Goal: Task Accomplishment & Management: Complete application form

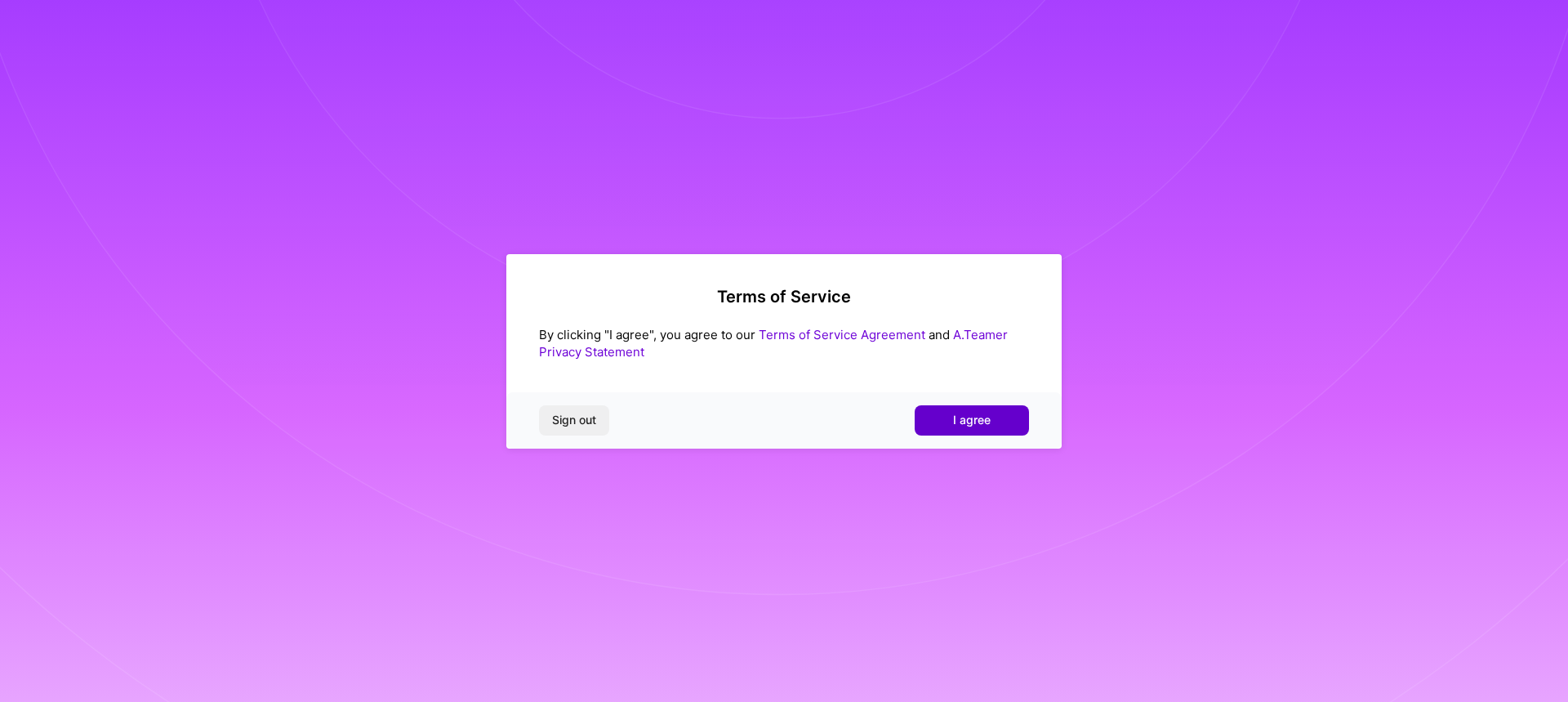
click at [1000, 422] on button "I agree" at bounding box center [972, 420] width 114 height 29
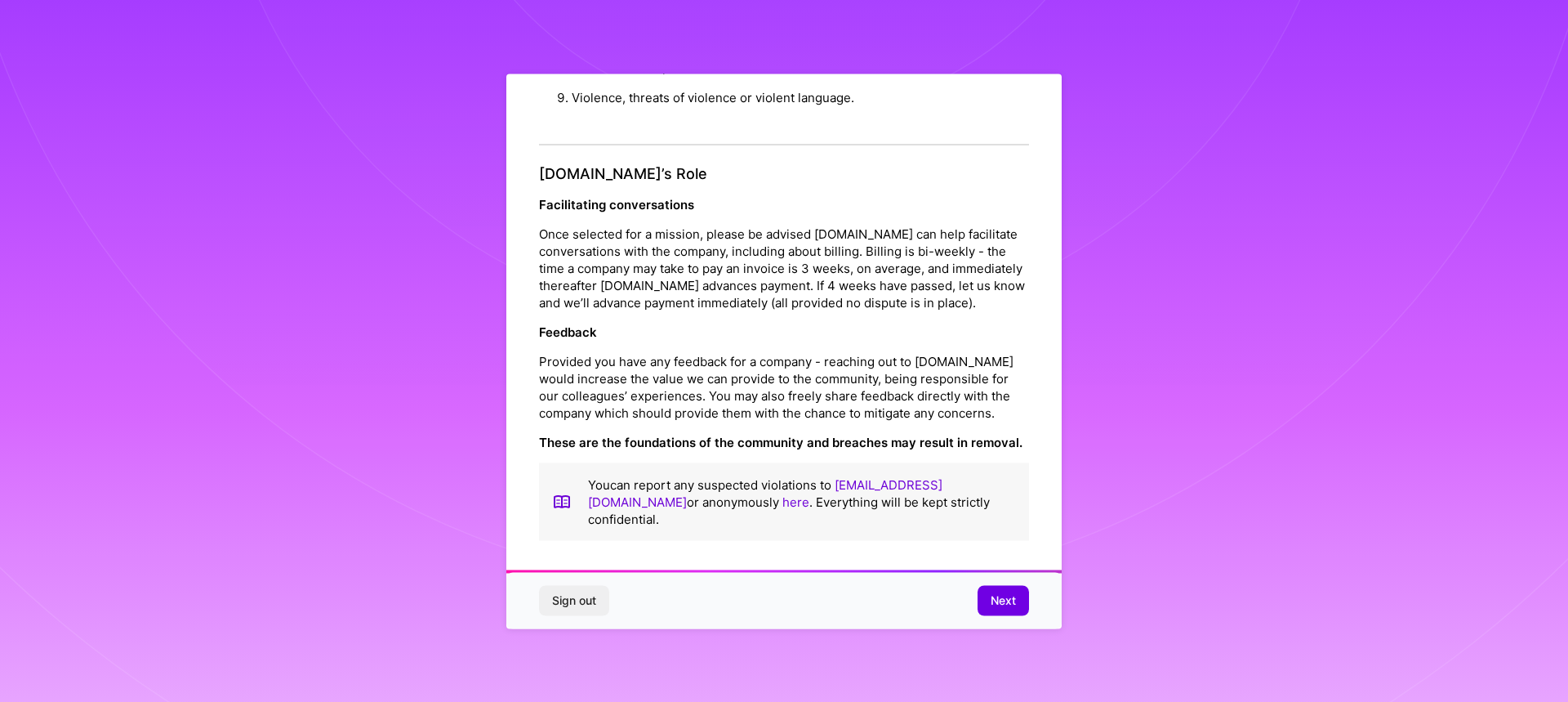
scroll to position [1761, 0]
click at [987, 602] on button "Next" at bounding box center [1003, 600] width 51 height 29
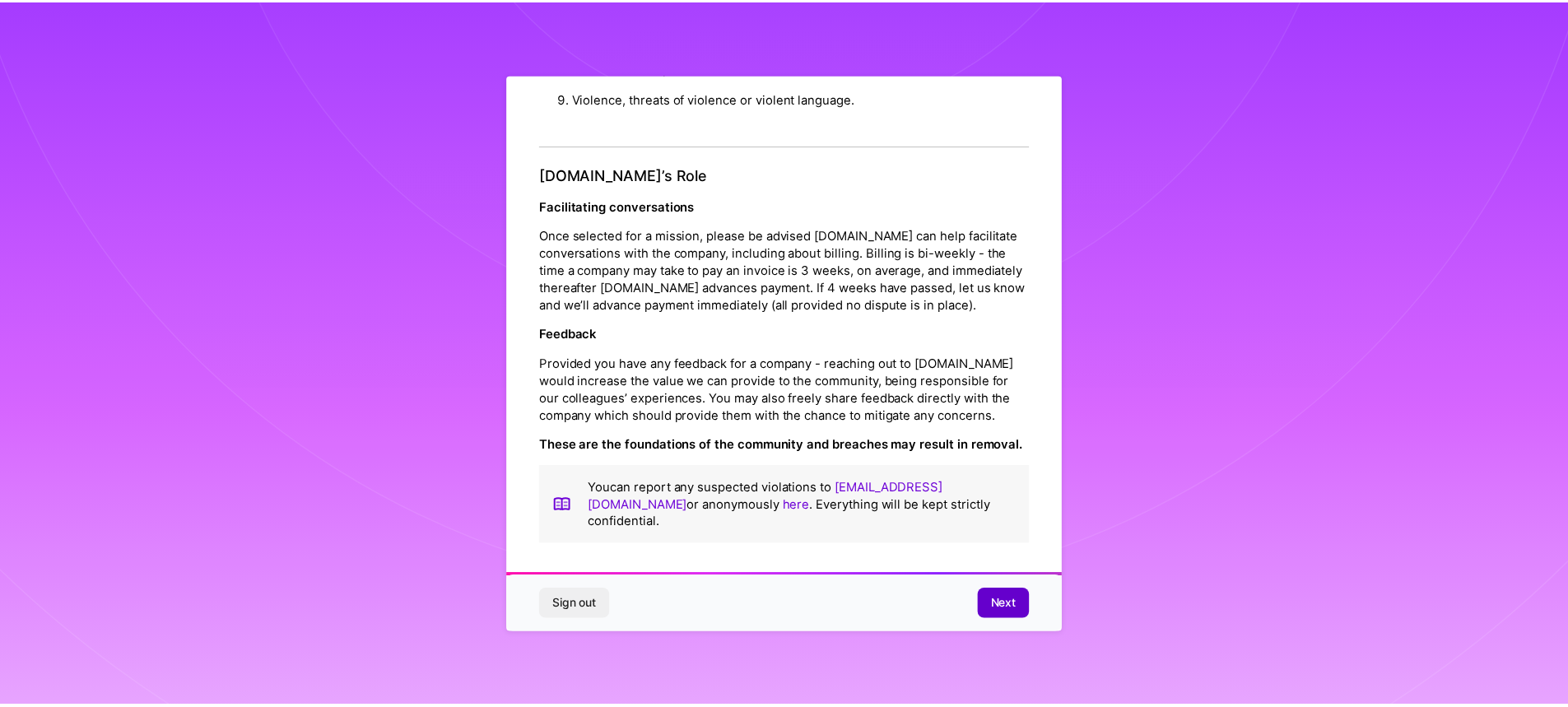
scroll to position [0, 0]
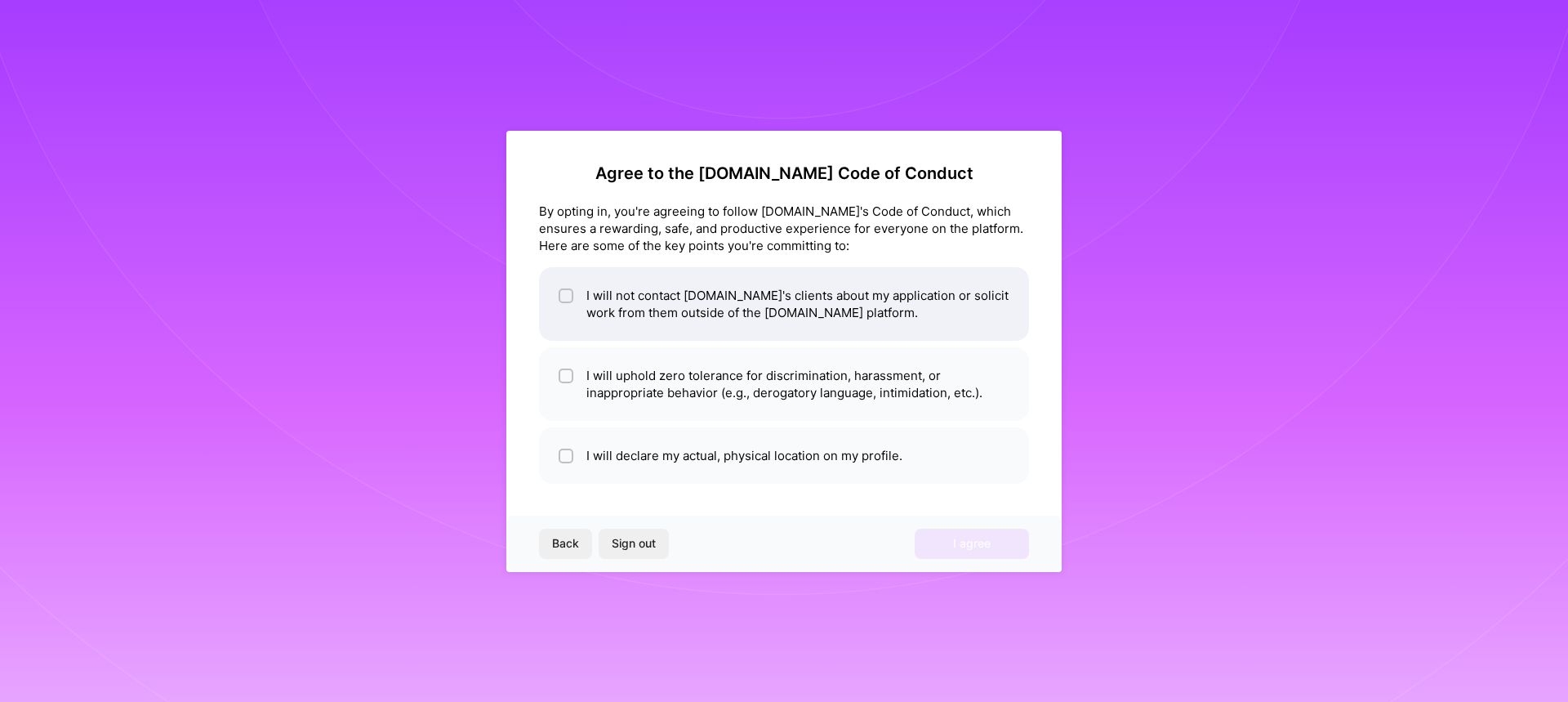
click at [568, 291] on input "checkbox" at bounding box center [567, 296] width 11 height 11
checkbox input "true"
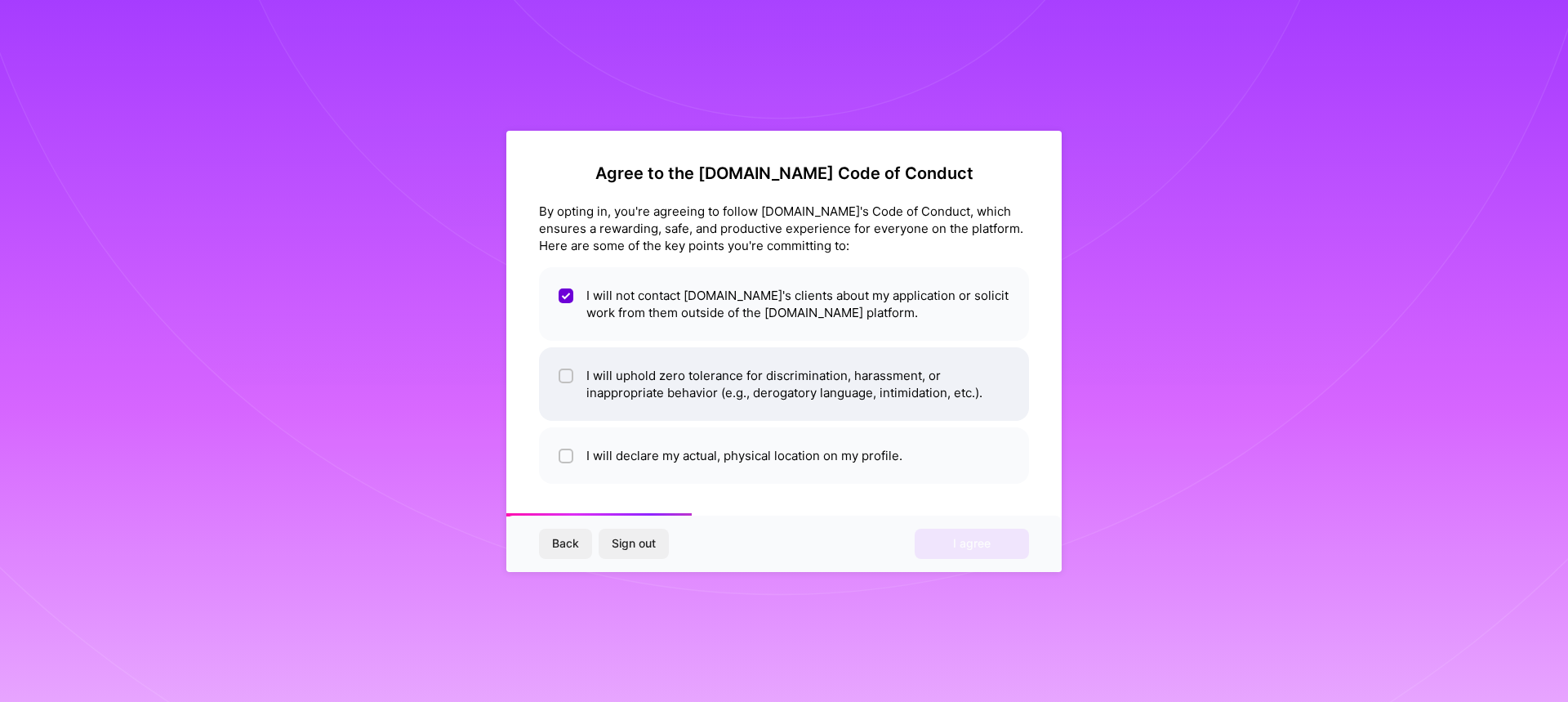
click at [568, 374] on input "checkbox" at bounding box center [567, 376] width 11 height 11
checkbox input "true"
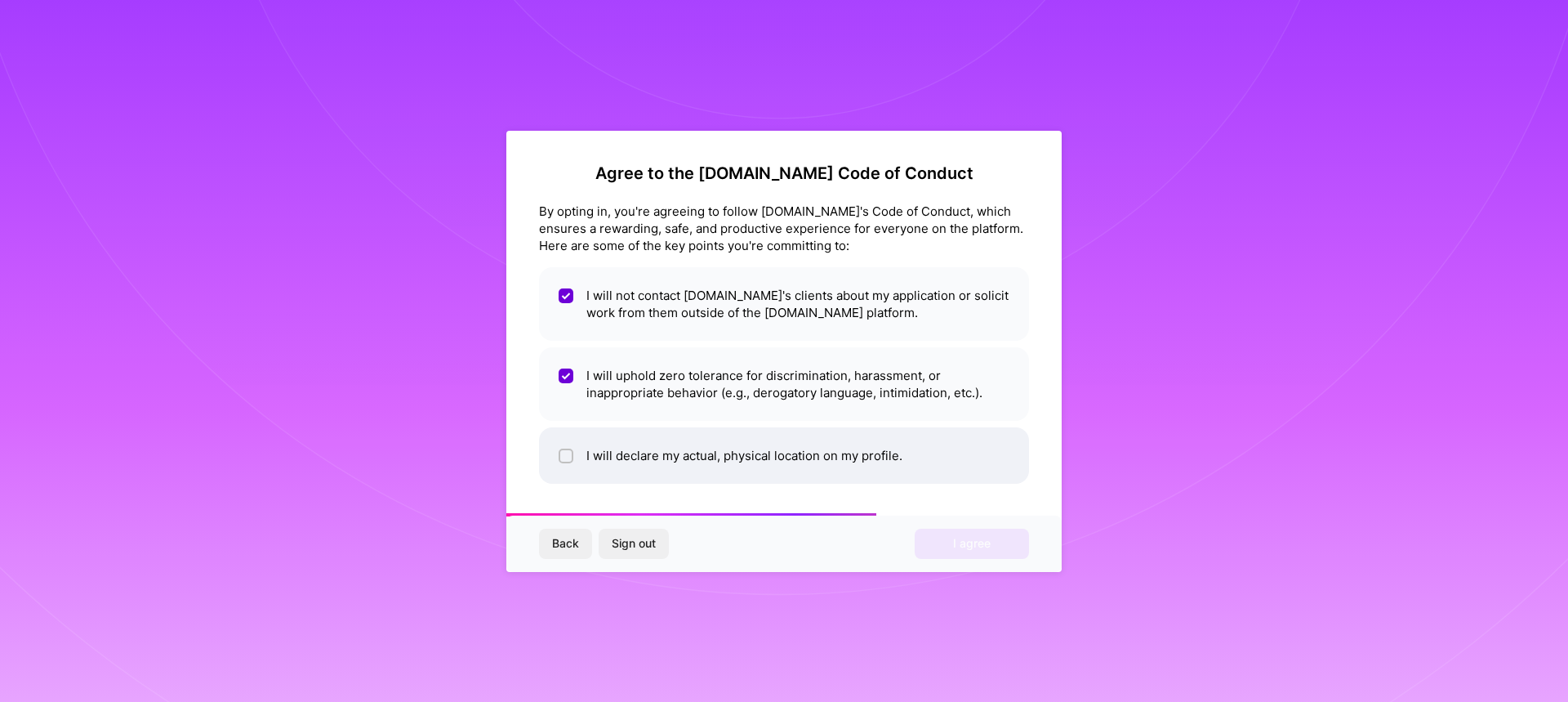
click at [567, 458] on input "checkbox" at bounding box center [567, 456] width 11 height 11
checkbox input "true"
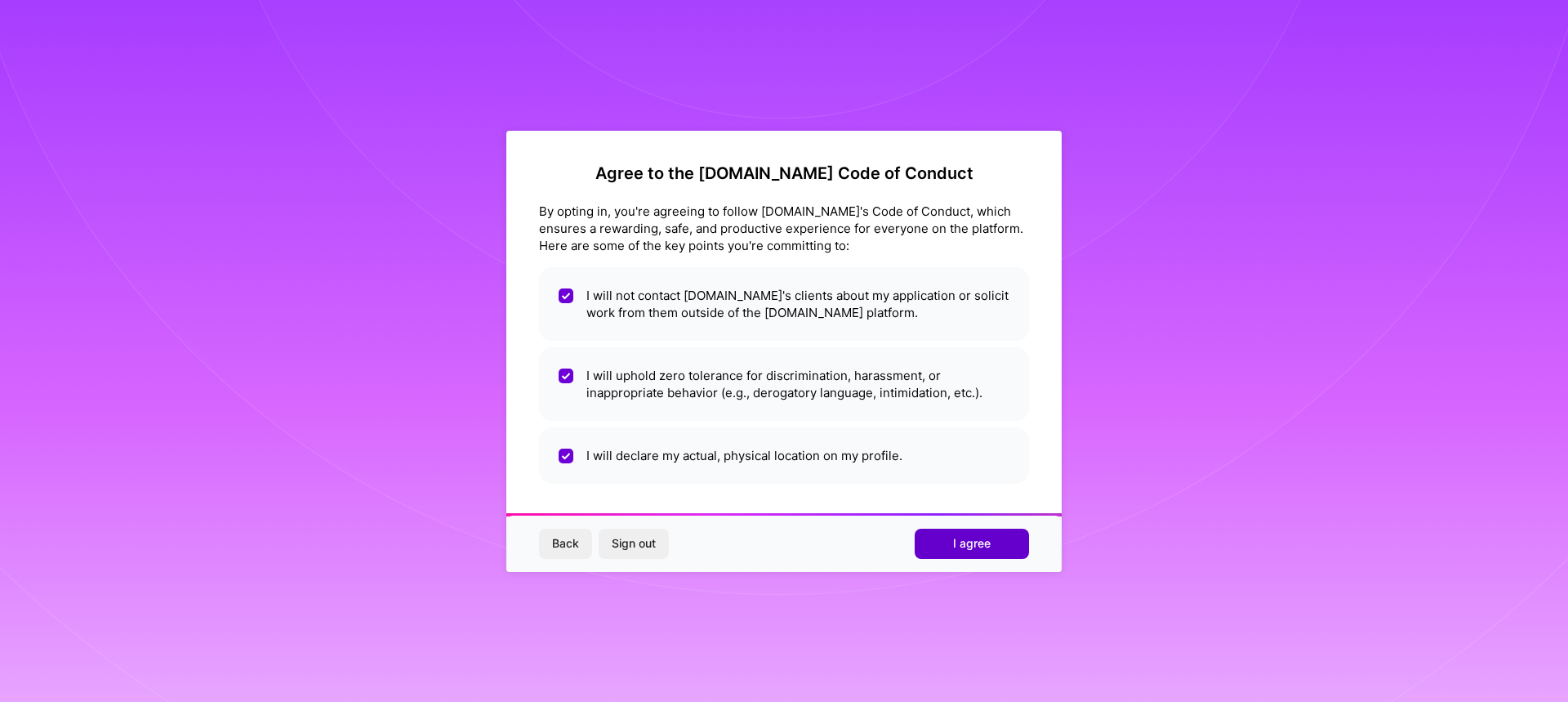
click at [1003, 548] on button "I agree" at bounding box center [972, 543] width 114 height 29
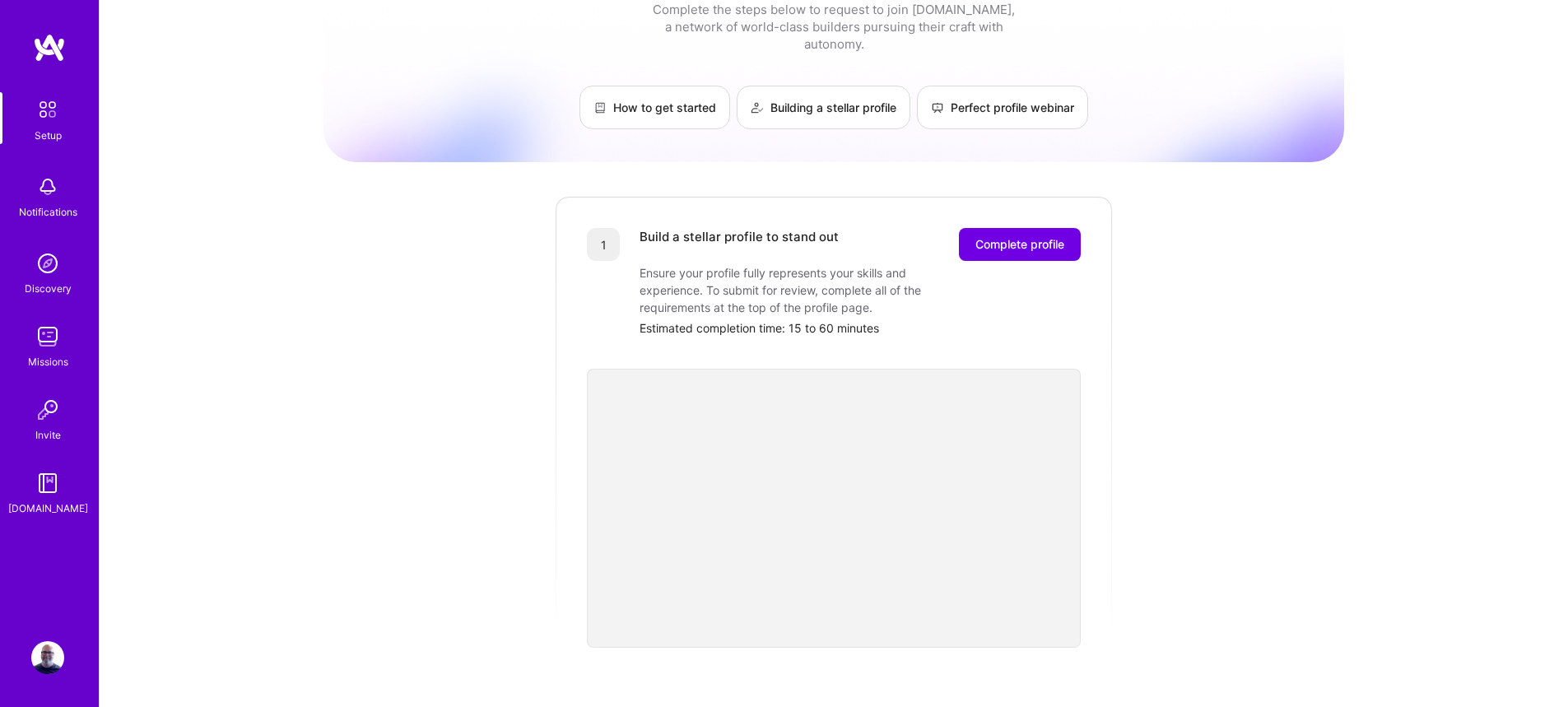
scroll to position [50, 0]
